Goal: Complete application form

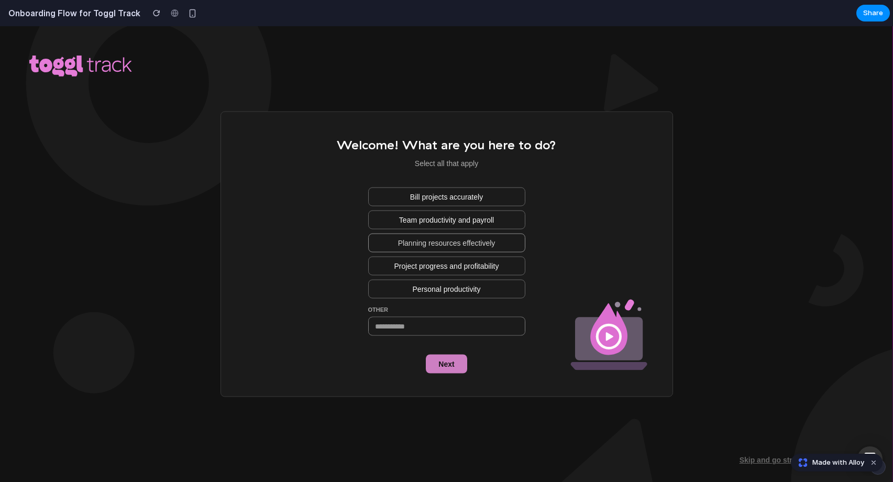
click at [448, 243] on span "Planning resources effectively" at bounding box center [446, 242] width 97 height 10
click at [453, 378] on div "Welcome! What are you here to do? Select all that apply Bill projects accuratel…" at bounding box center [446, 254] width 452 height 285
click at [449, 268] on span "Project progress and profitability" at bounding box center [446, 266] width 105 height 10
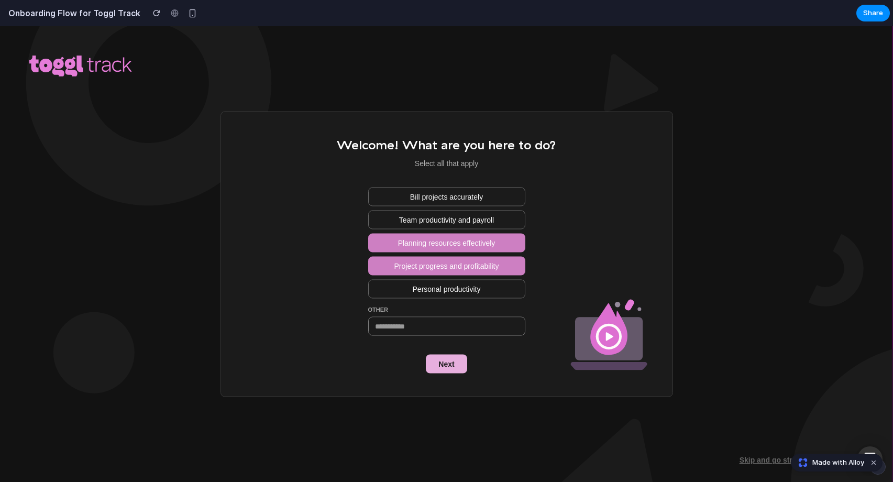
click at [450, 366] on span "Next" at bounding box center [446, 364] width 16 height 10
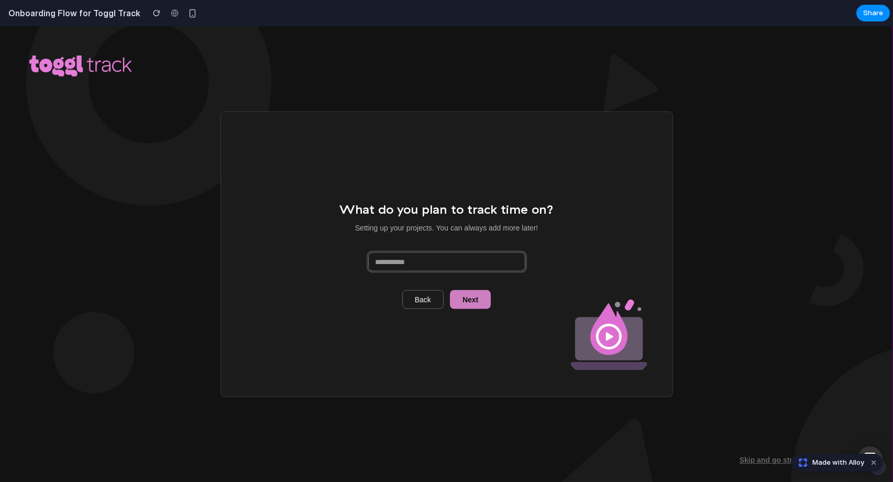
click at [468, 263] on input at bounding box center [447, 261] width 156 height 18
type input "******"
click at [473, 301] on span "Next" at bounding box center [470, 299] width 16 height 10
